Goal: Answer question/provide support: Share knowledge or assist other users

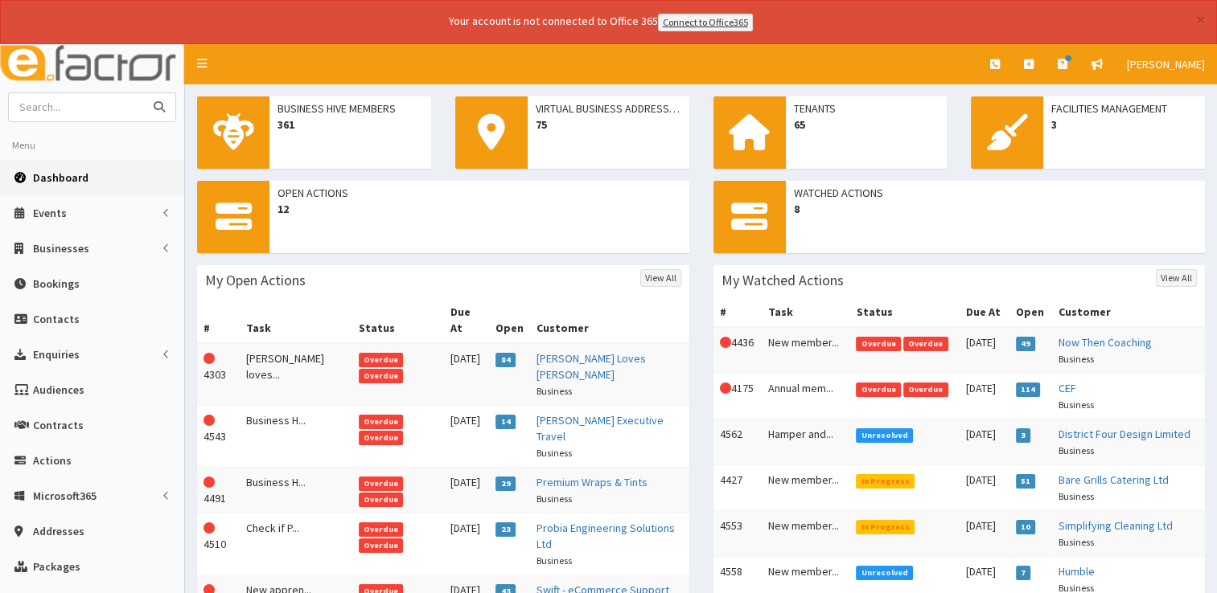
click at [61, 102] on input "text" at bounding box center [76, 107] width 135 height 28
type input "[PERSON_NAME]"
click at [143, 93] on button "submit" at bounding box center [159, 107] width 32 height 28
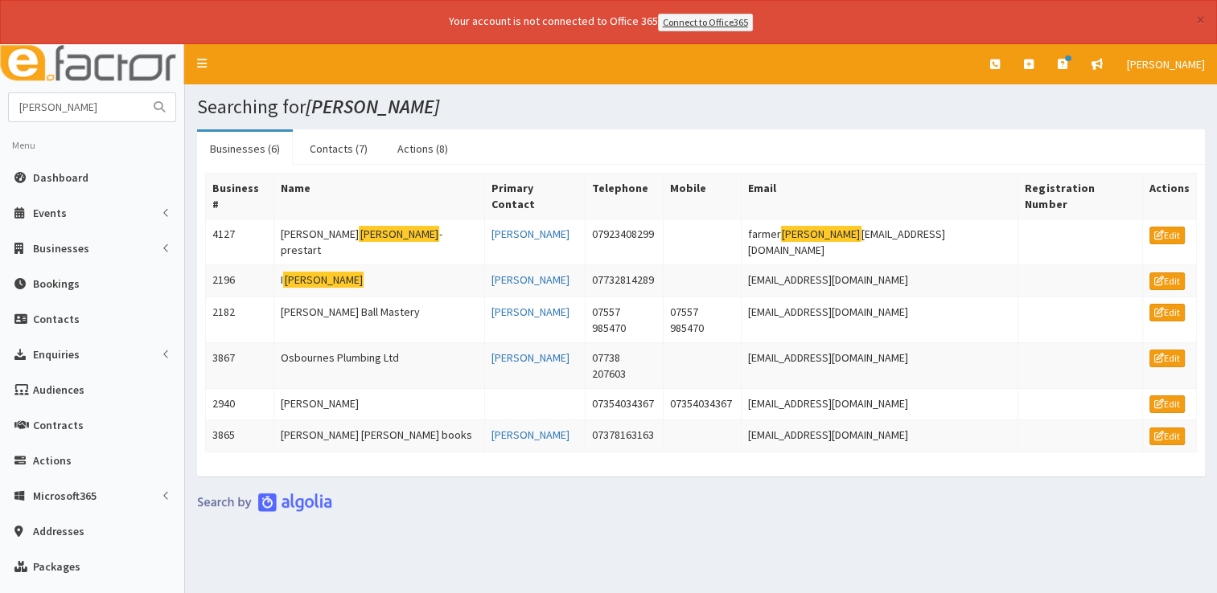
click at [257, 147] on link "Businesses (6)" at bounding box center [245, 149] width 96 height 34
click at [347, 343] on td "Osbournes Plumbing Ltd" at bounding box center [379, 366] width 211 height 46
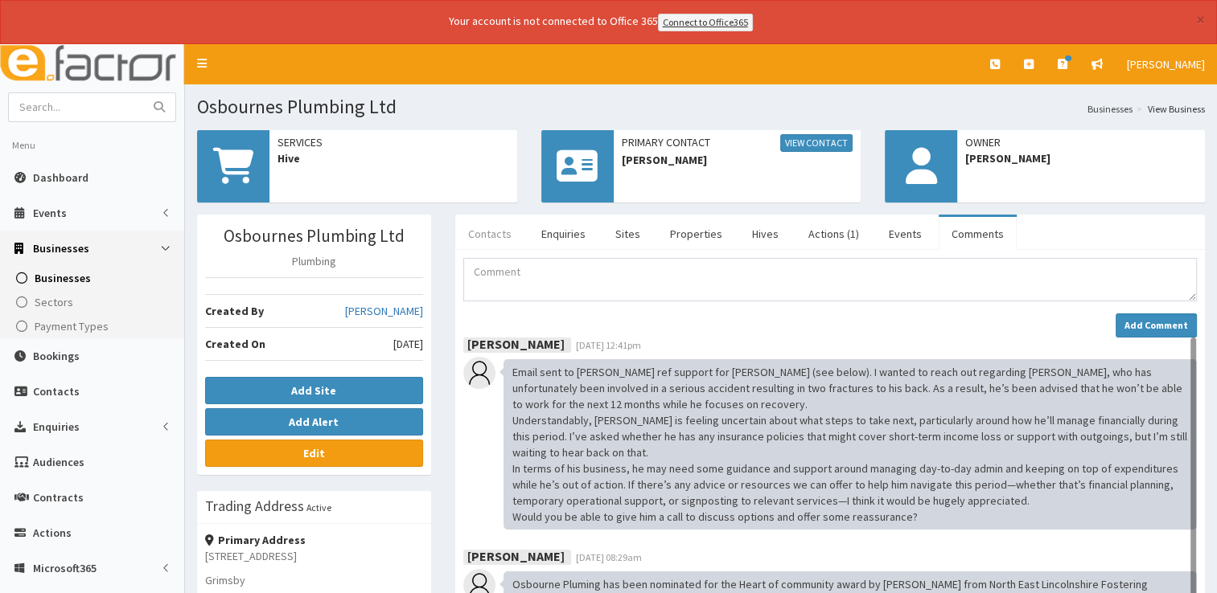
click at [497, 226] on link "Contacts" at bounding box center [489, 234] width 69 height 34
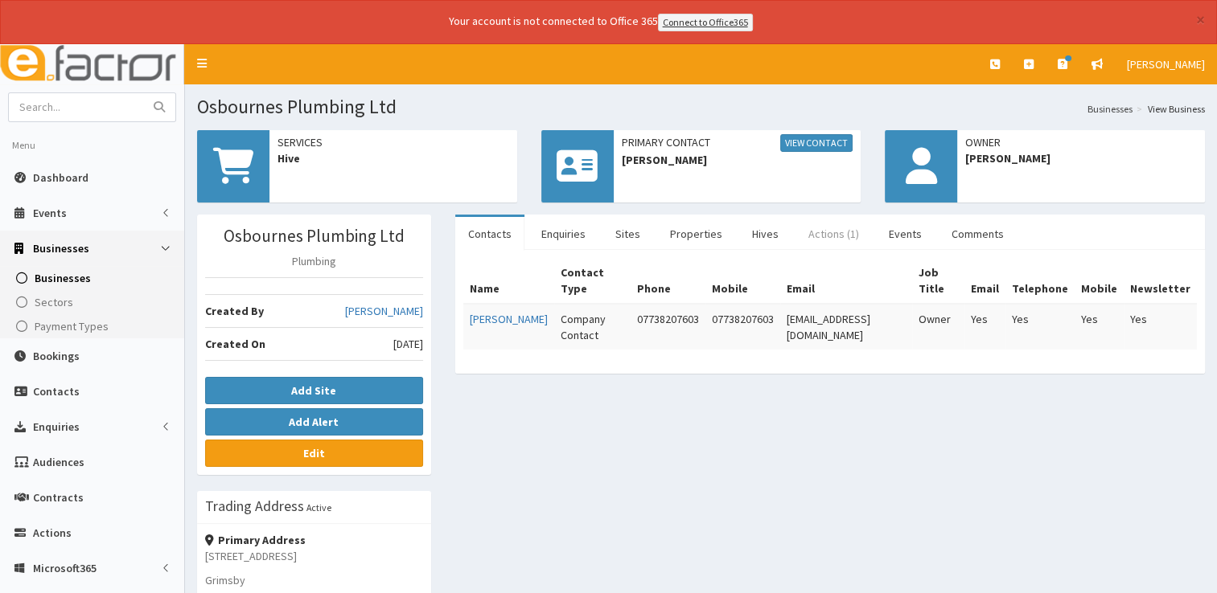
click at [812, 224] on link "Actions (1)" at bounding box center [833, 234] width 76 height 34
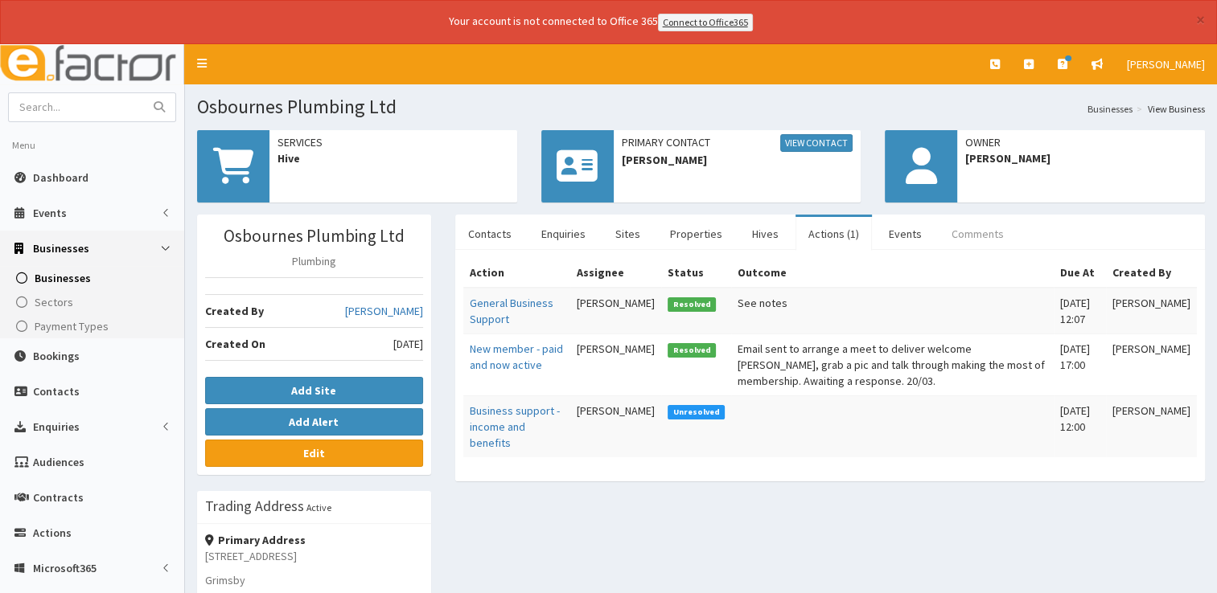
click at [956, 228] on link "Comments" at bounding box center [977, 234] width 78 height 34
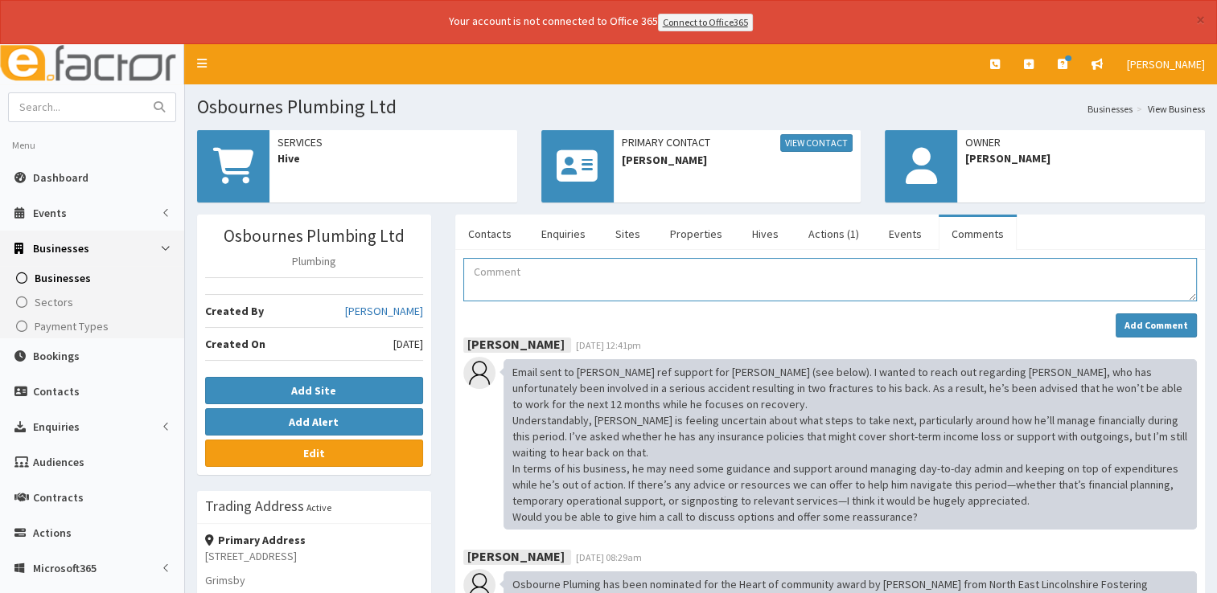
click at [492, 272] on textarea "Comment" at bounding box center [829, 279] width 733 height 43
type textarea "Membership being suspended from [DATE]. Fruit basket being ordered by [PERSON_N…"
click at [1150, 319] on strong "Add Comment" at bounding box center [1156, 325] width 64 height 12
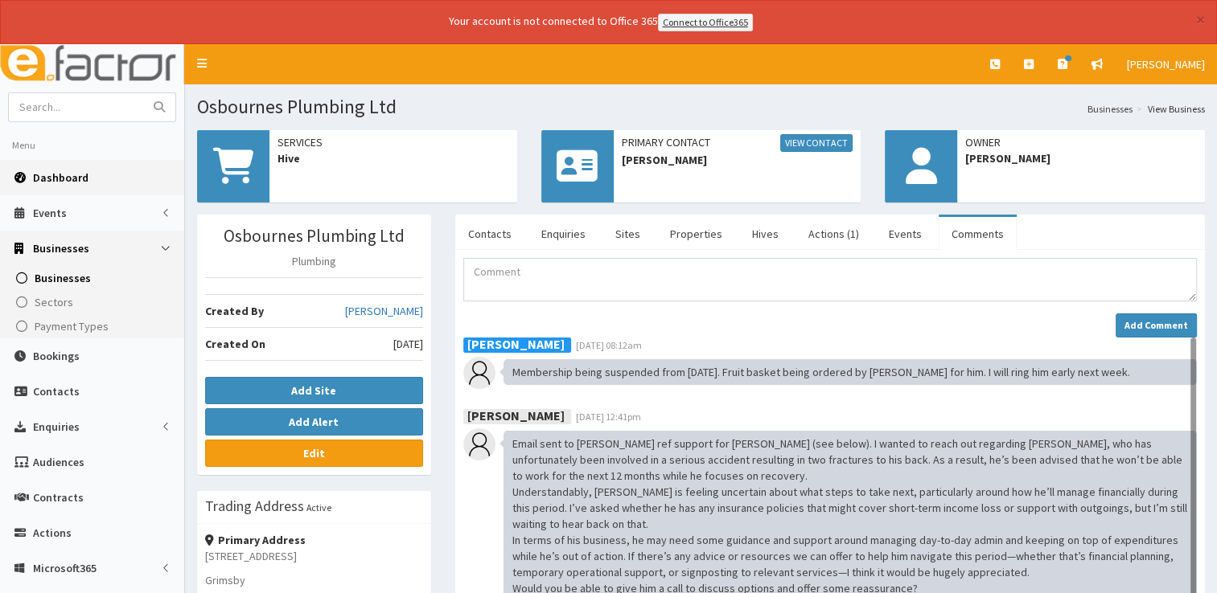
click at [42, 178] on span "Dashboard" at bounding box center [60, 177] width 55 height 14
